Goal: Information Seeking & Learning: Find specific fact

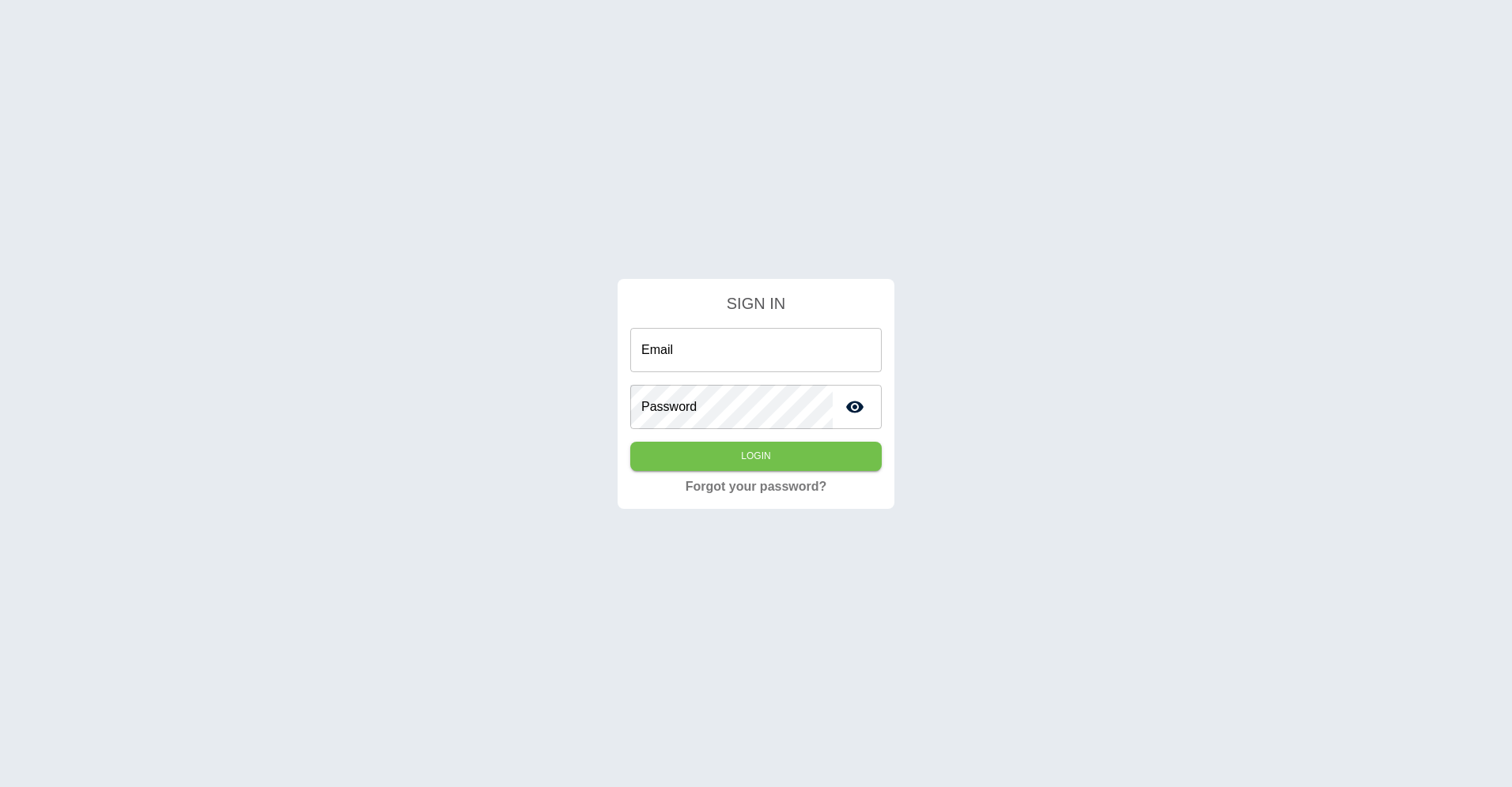
type input "**********"
click at [743, 459] on button "Login" at bounding box center [756, 456] width 252 height 29
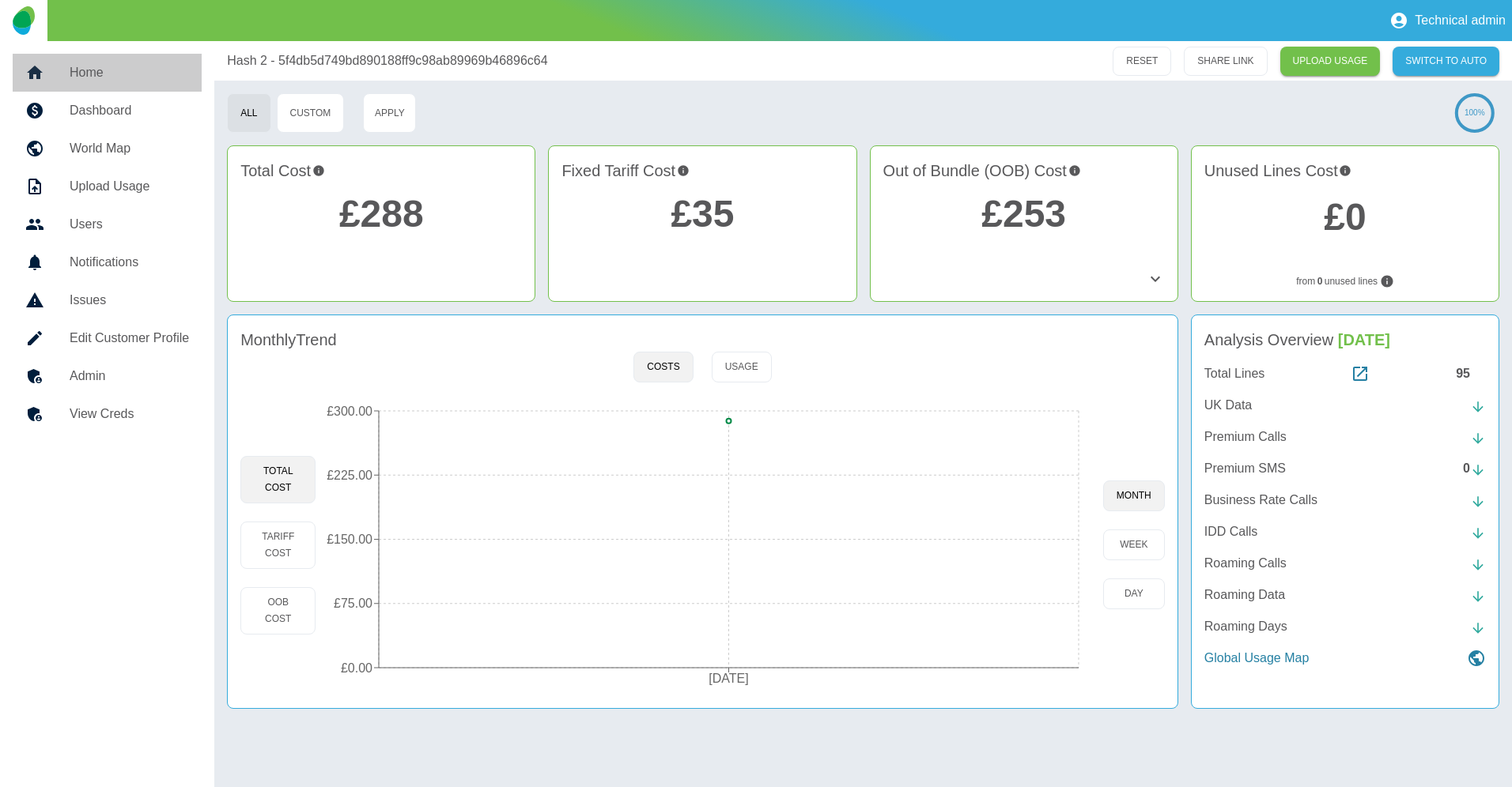
click at [101, 77] on h5 "Home" at bounding box center [129, 73] width 119 height 19
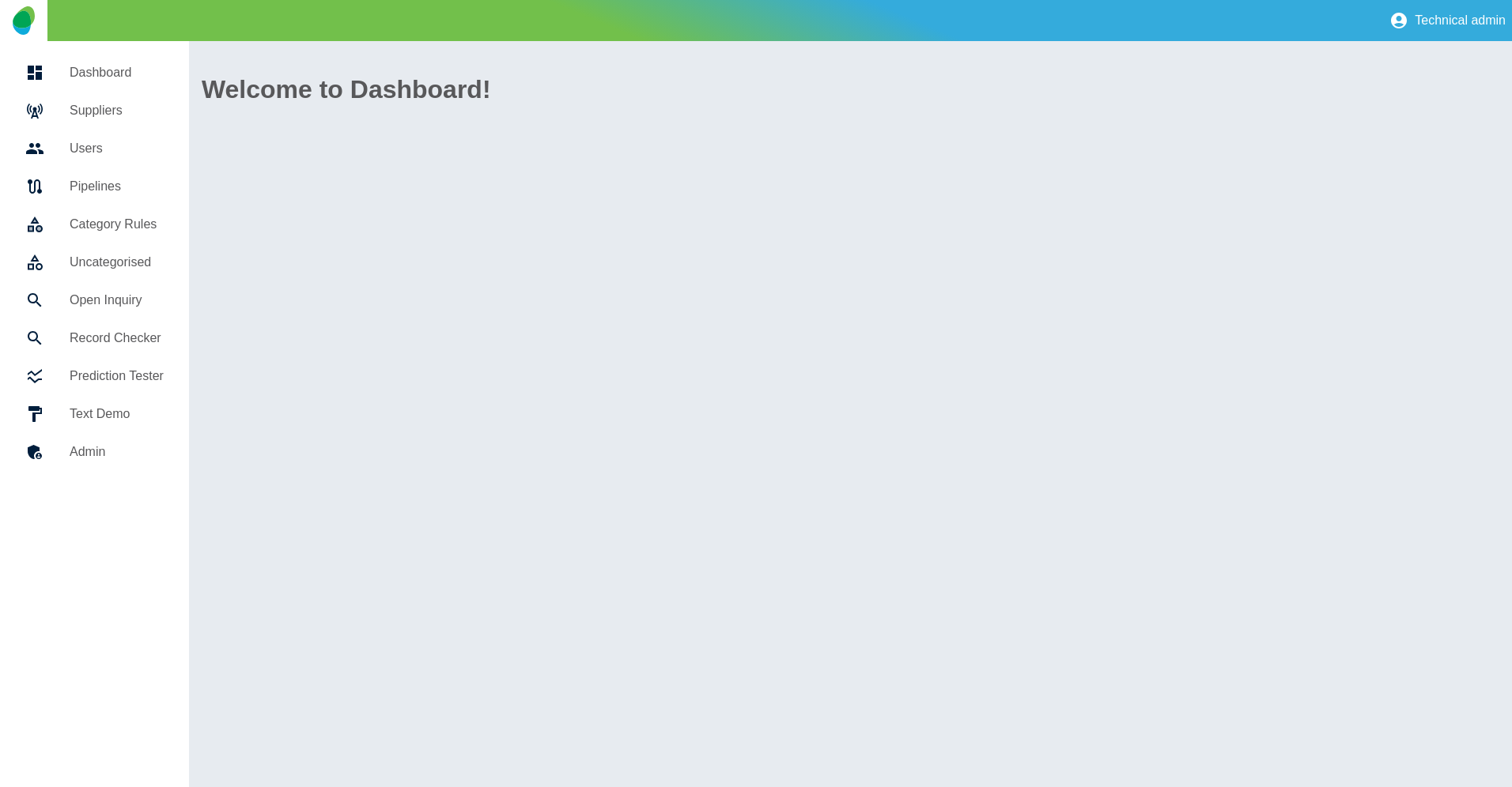
click at [104, 123] on link "Suppliers" at bounding box center [94, 110] width 164 height 38
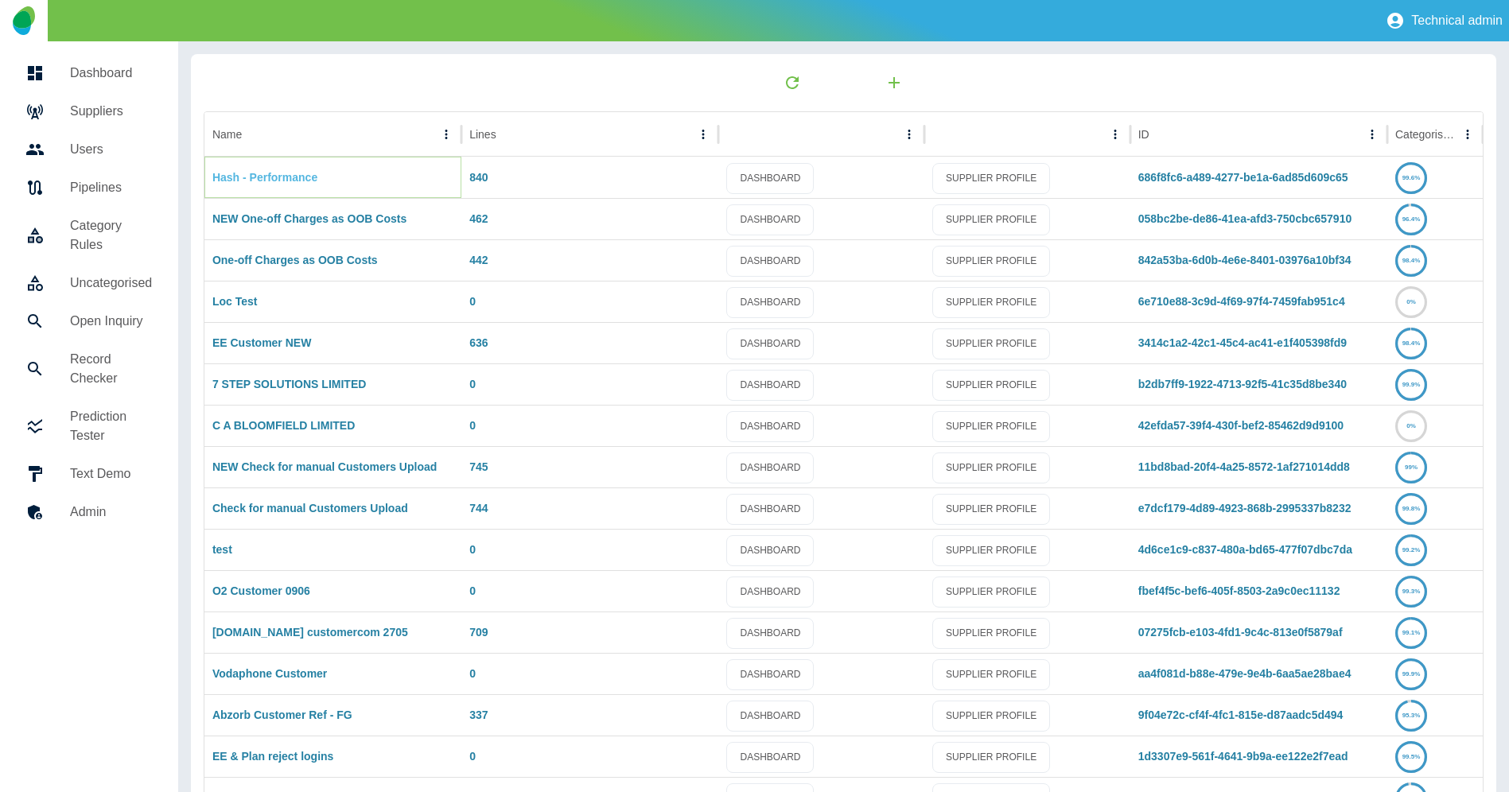
click at [266, 173] on link "Hash - Performance" at bounding box center [264, 177] width 105 height 13
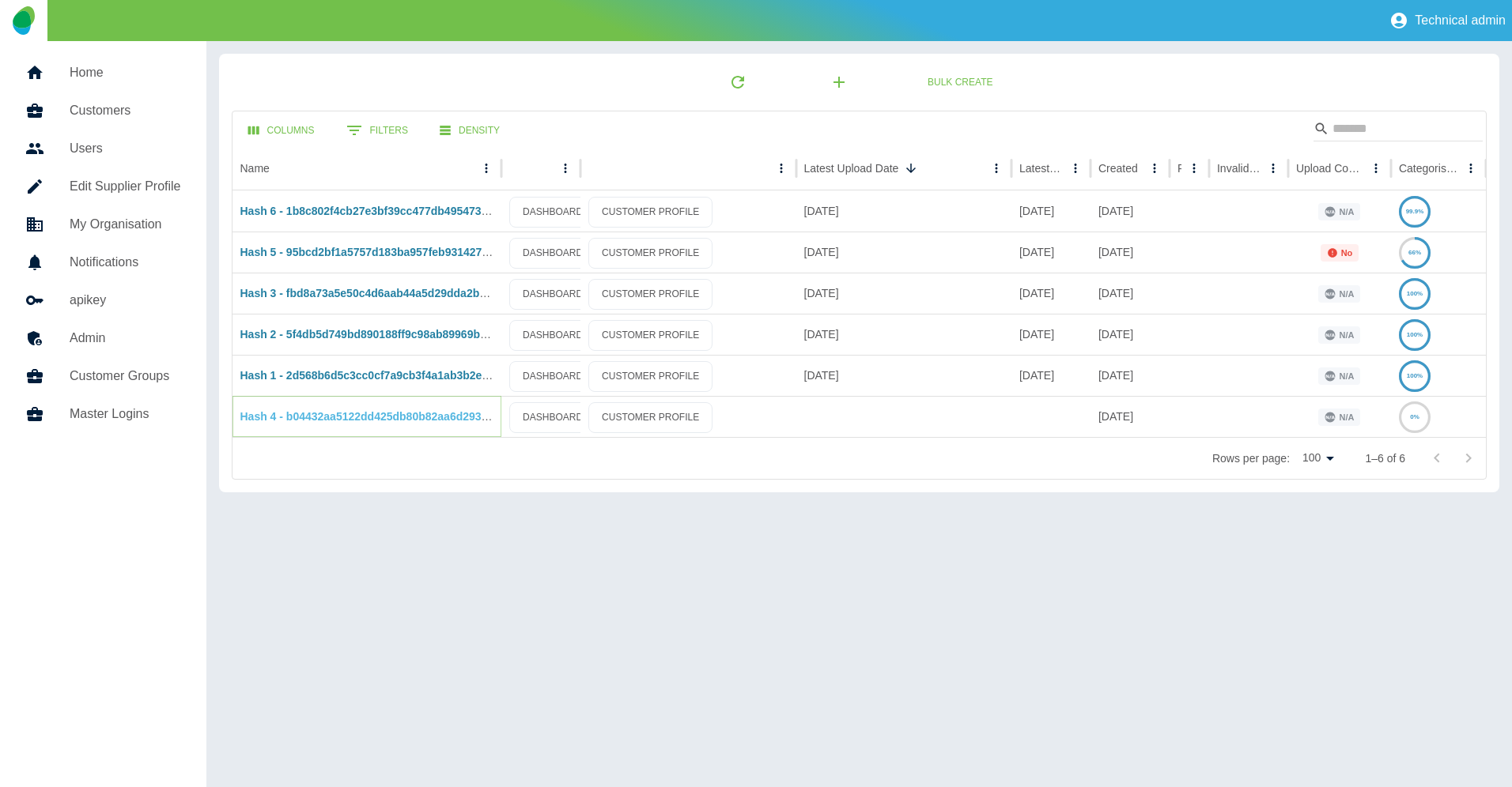
click at [335, 418] on link "Hash 4 - b04432aa5122dd425db80b82aa6d2938edd8bc98" at bounding box center [390, 416] width 298 height 13
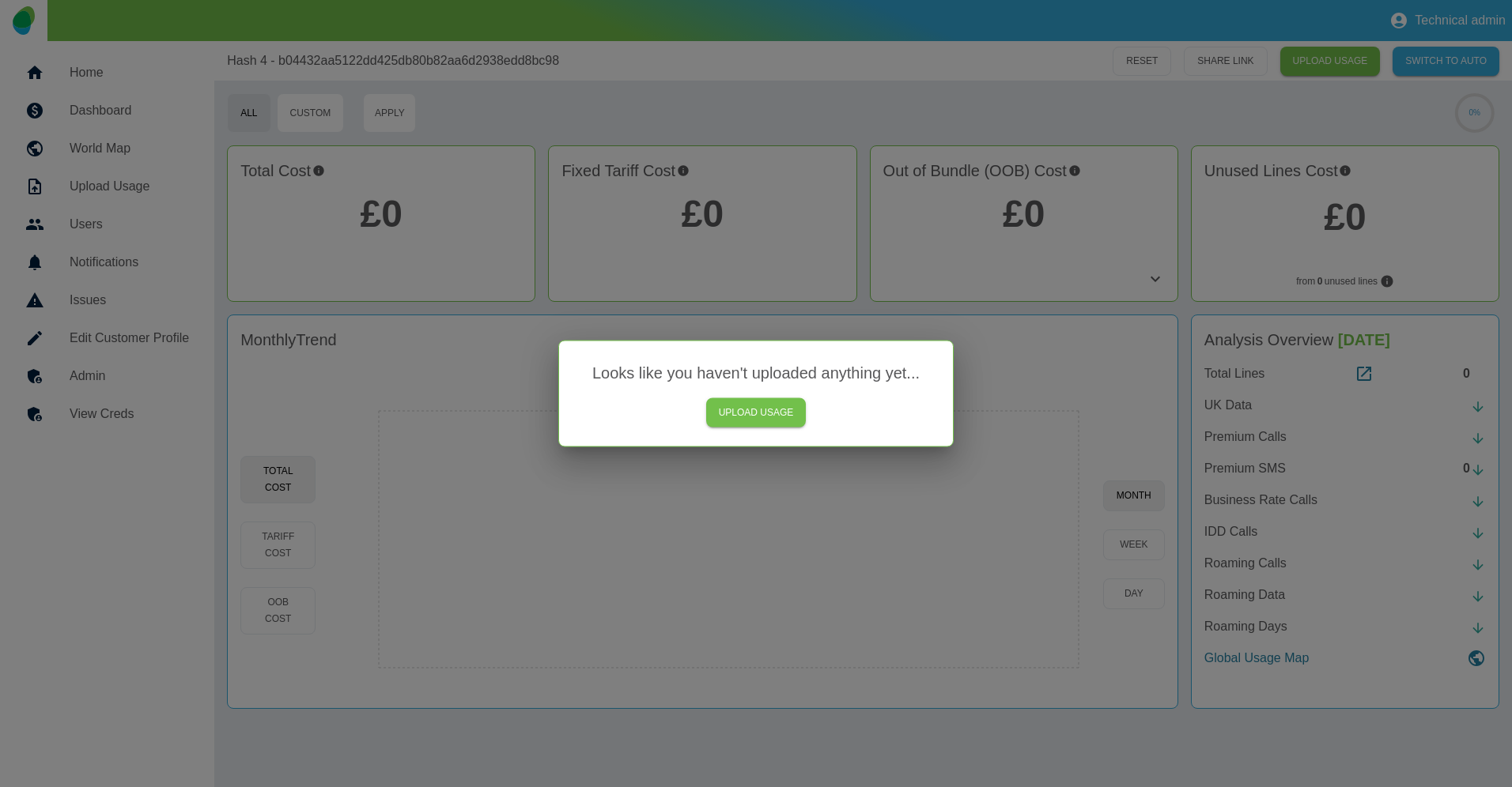
click at [1003, 370] on div at bounding box center [756, 394] width 1512 height 787
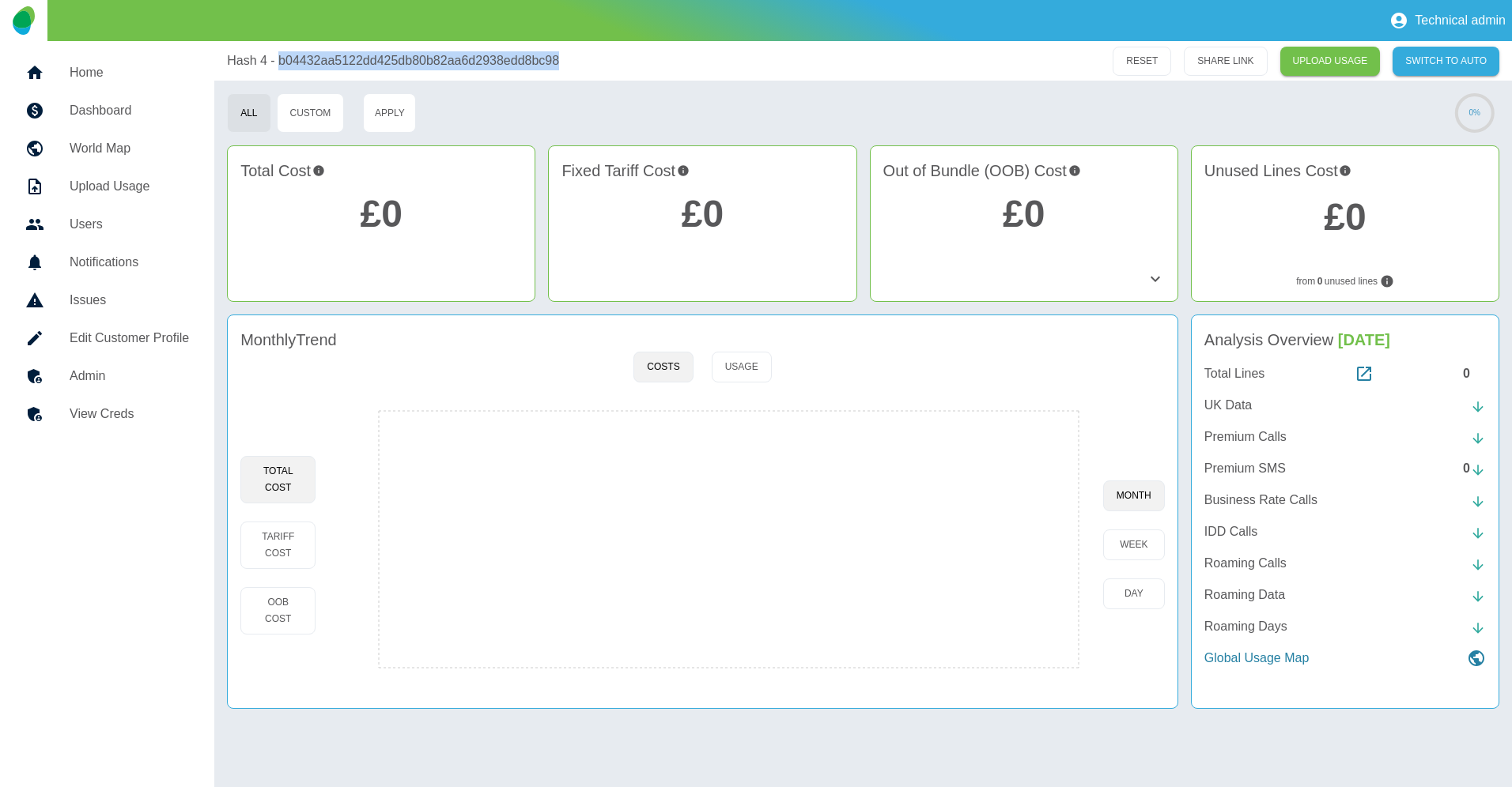
drag, startPoint x: 570, startPoint y: 62, endPoint x: 276, endPoint y: 65, distance: 294.0
click at [276, 65] on div "Hash 4 - b04432aa5122dd425db80b82aa6d2938edd8bc98" at bounding box center [568, 61] width 683 height 19
copy p "b04432aa5122dd425db80b82aa6d2938edd8bc98"
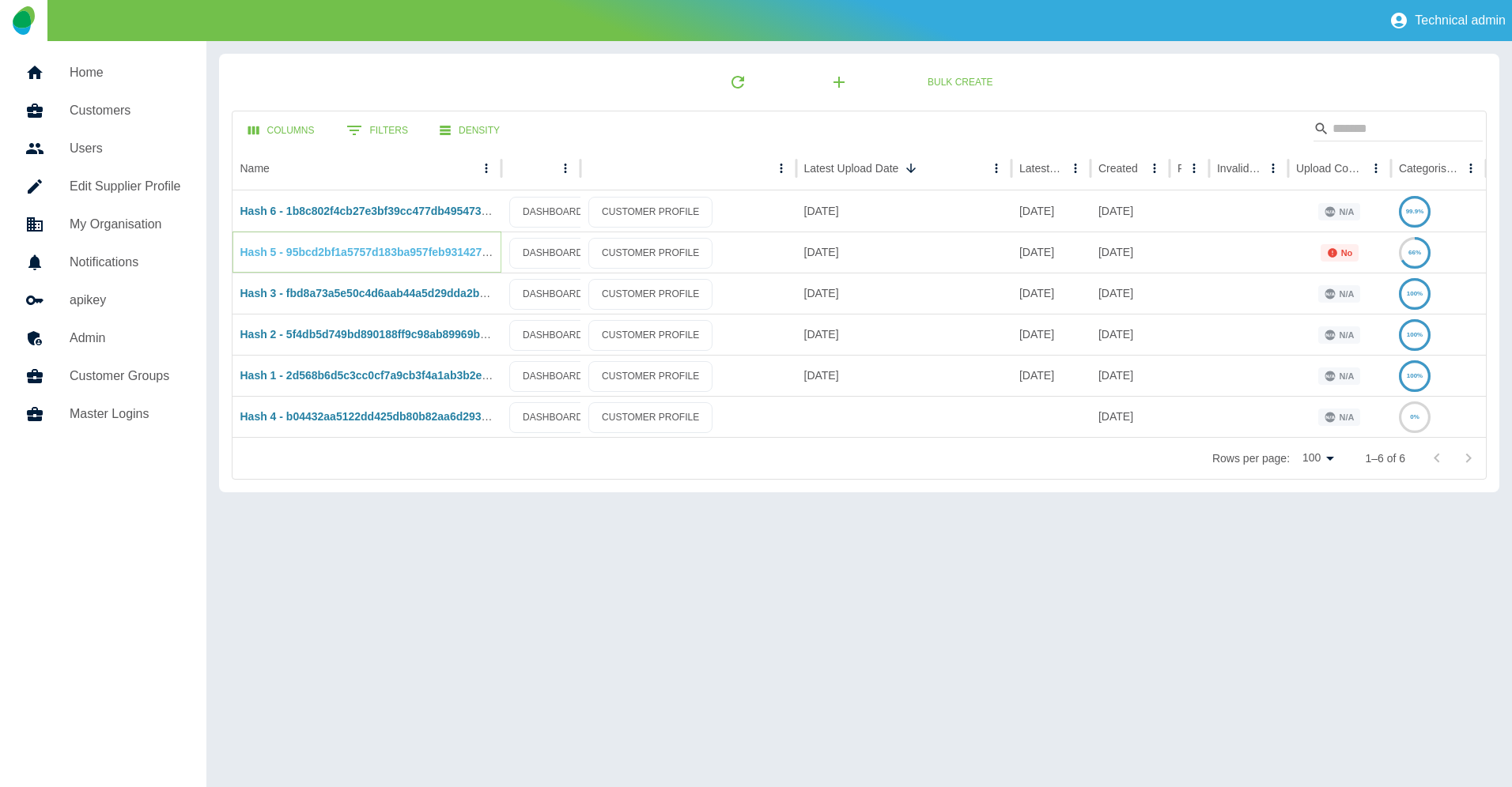
click at [330, 251] on link "Hash 5 - 95bcd2bf1a5757d183ba957feb9314274c8ce39b" at bounding box center [387, 251] width 292 height 13
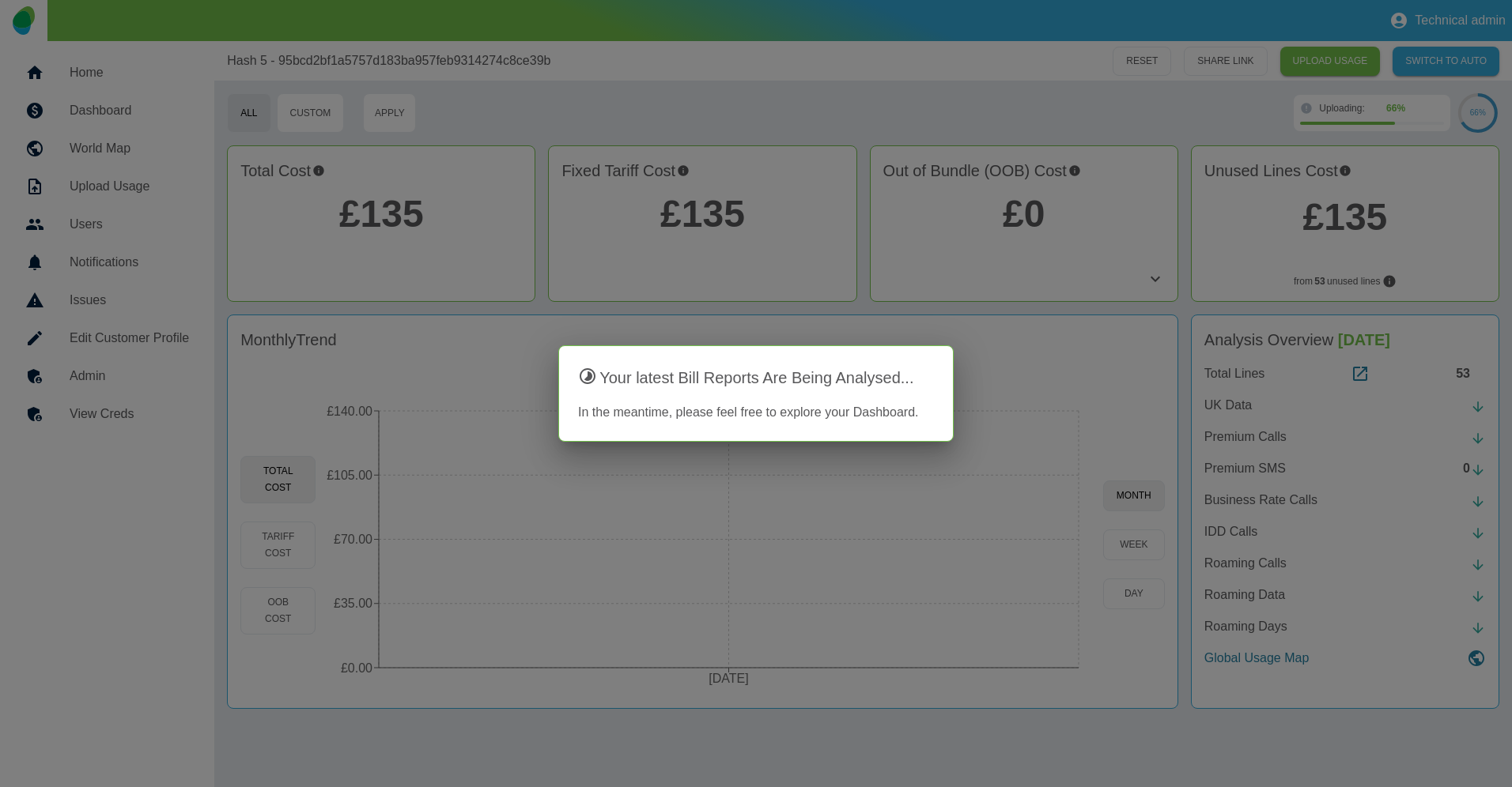
click at [530, 331] on div at bounding box center [756, 394] width 1512 height 787
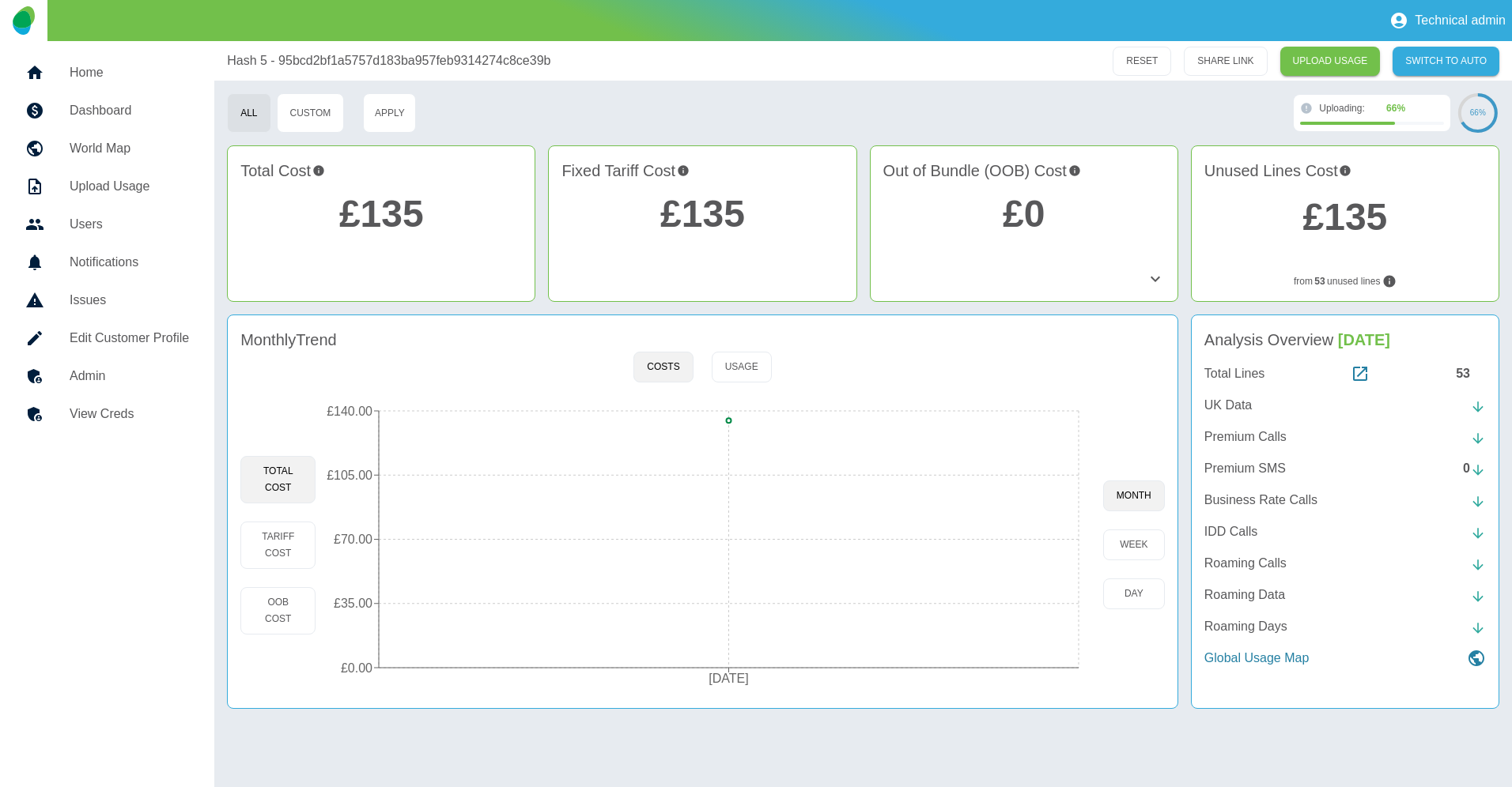
click at [1372, 113] on div "Uploading: 66 %" at bounding box center [1382, 108] width 125 height 14
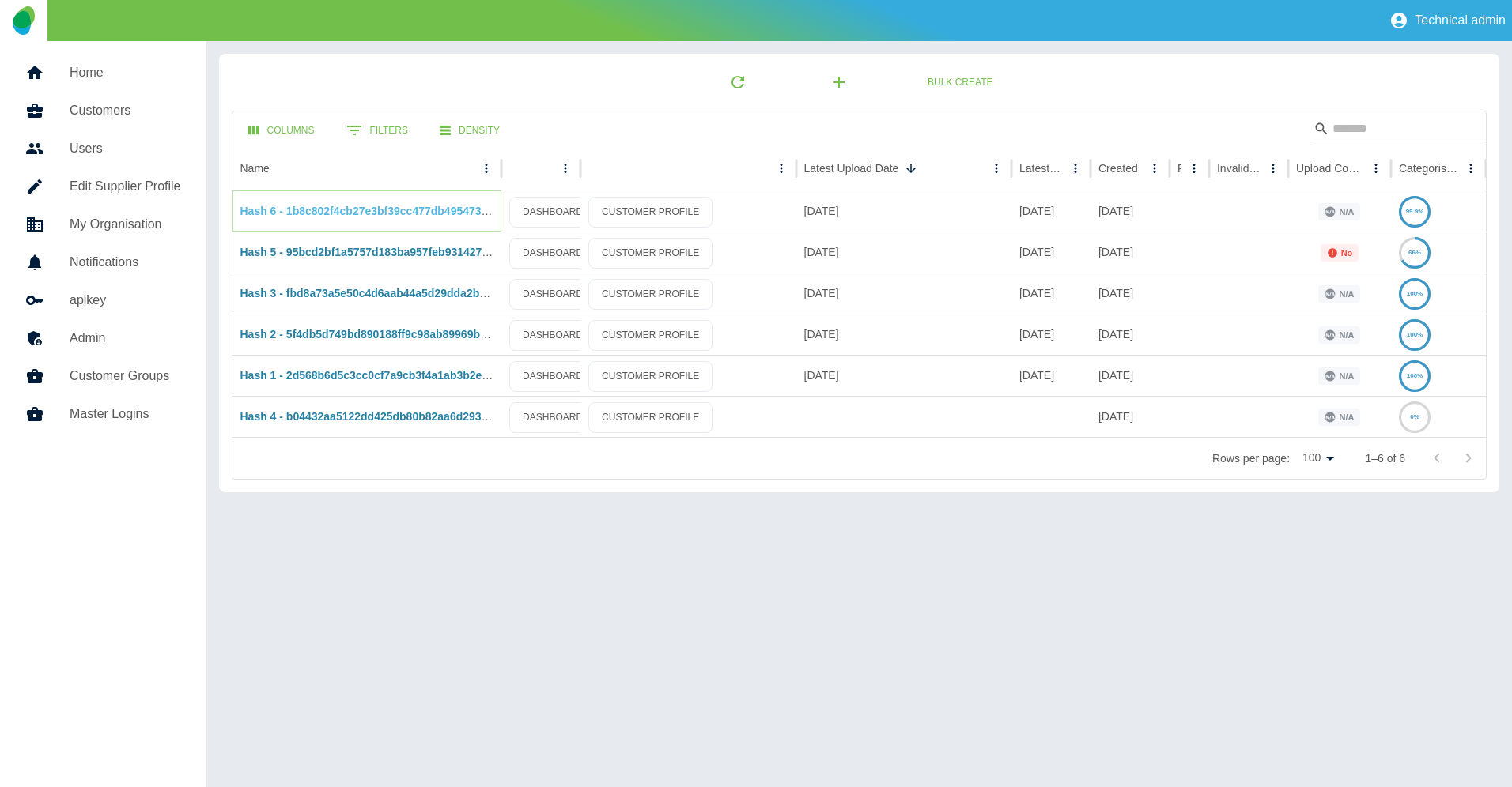
click at [365, 210] on link "Hash 6 - 1b8c802f4cb27e3bf39cc477db495473aa938246" at bounding box center [386, 211] width 290 height 13
